Goal: Browse casually: Explore the website without a specific task or goal

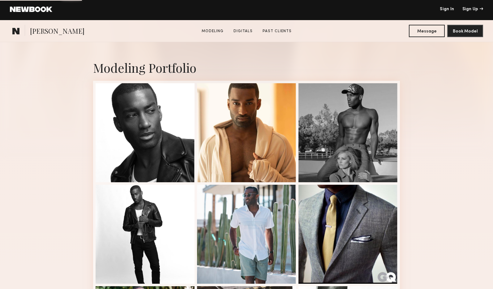
scroll to position [120, 0]
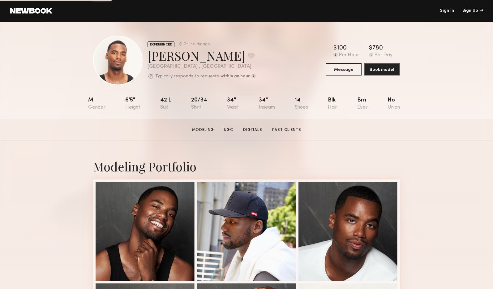
scroll to position [1, 0]
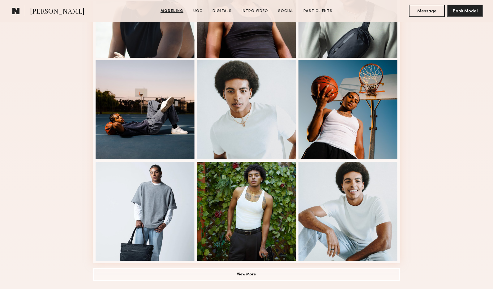
scroll to position [347, 0]
